Goal: Information Seeking & Learning: Check status

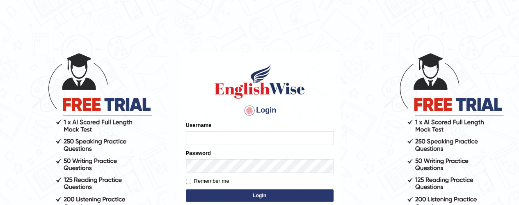
type input "ramandeep77"
click at [259, 195] on button "Login" at bounding box center [260, 195] width 148 height 12
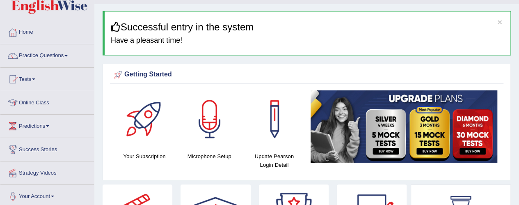
scroll to position [19, 0]
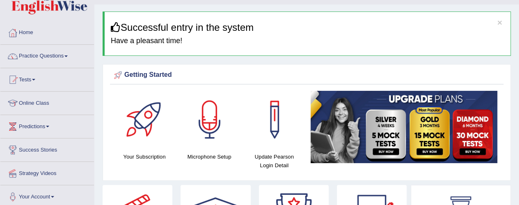
click at [54, 56] on link "Practice Questions" at bounding box center [47, 55] width 94 height 21
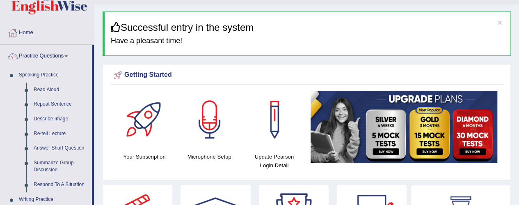
click at [47, 56] on link "Practice Questions" at bounding box center [46, 55] width 92 height 21
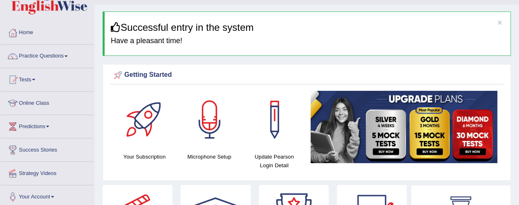
click at [30, 78] on link "Tests" at bounding box center [47, 78] width 94 height 21
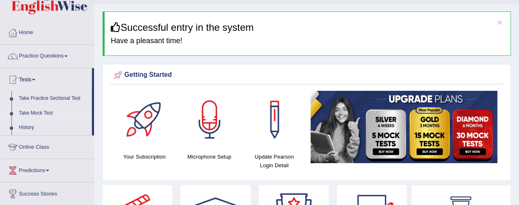
click at [43, 110] on link "Take Mock Test" at bounding box center [53, 113] width 77 height 15
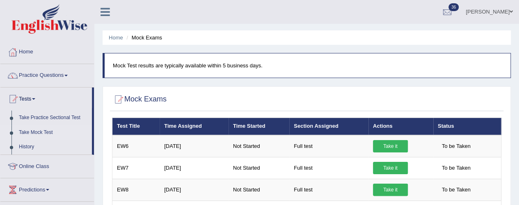
click at [51, 73] on link "Practice Questions" at bounding box center [47, 74] width 94 height 21
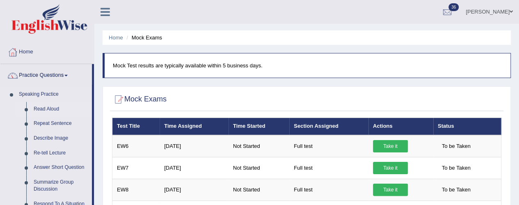
click at [51, 111] on link "Read Aloud" at bounding box center [61, 109] width 62 height 15
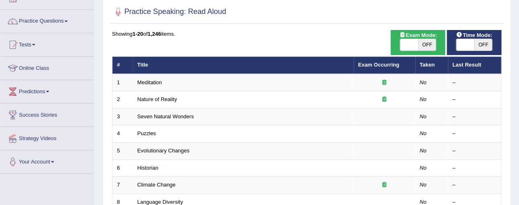
scroll to position [55, 0]
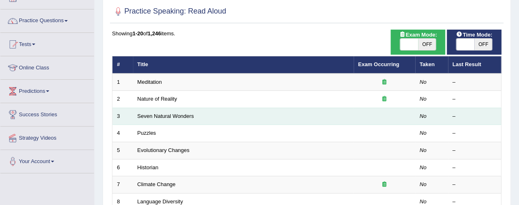
click at [376, 115] on td at bounding box center [385, 116] width 62 height 17
click at [159, 115] on link "Seven Natural Wonders" at bounding box center [166, 116] width 57 height 6
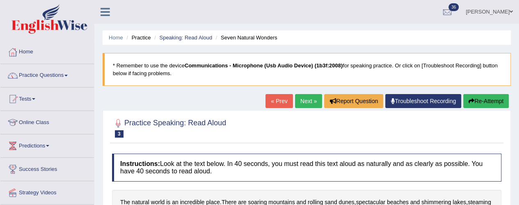
click at [35, 99] on span at bounding box center [33, 99] width 3 height 2
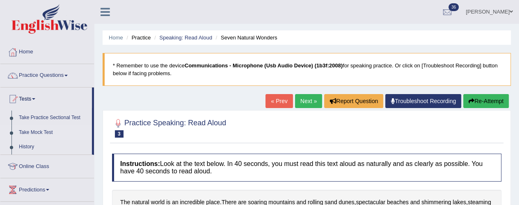
click at [44, 129] on link "Take Mock Test" at bounding box center [53, 132] width 77 height 15
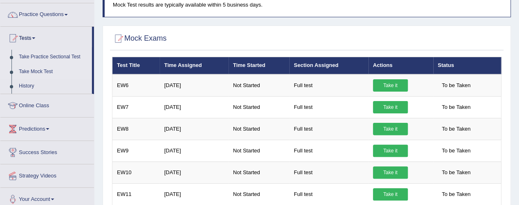
click at [66, 57] on link "Take Practice Sectional Test" at bounding box center [53, 57] width 77 height 15
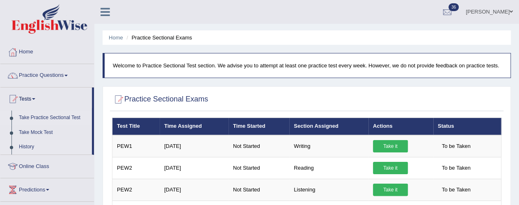
click at [28, 148] on link "History" at bounding box center [53, 147] width 77 height 15
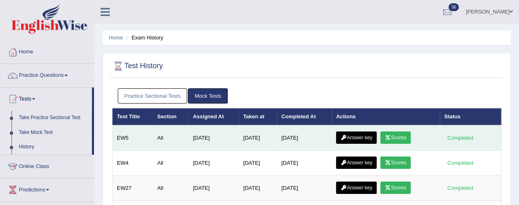
click at [402, 138] on link "Scores" at bounding box center [396, 137] width 30 height 12
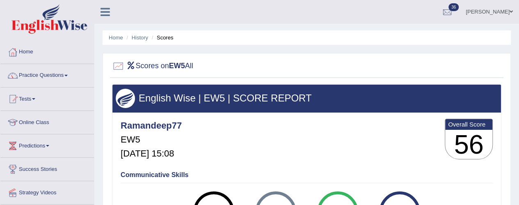
click at [51, 77] on link "Practice Questions" at bounding box center [47, 74] width 94 height 21
